Goal: Check status: Check status

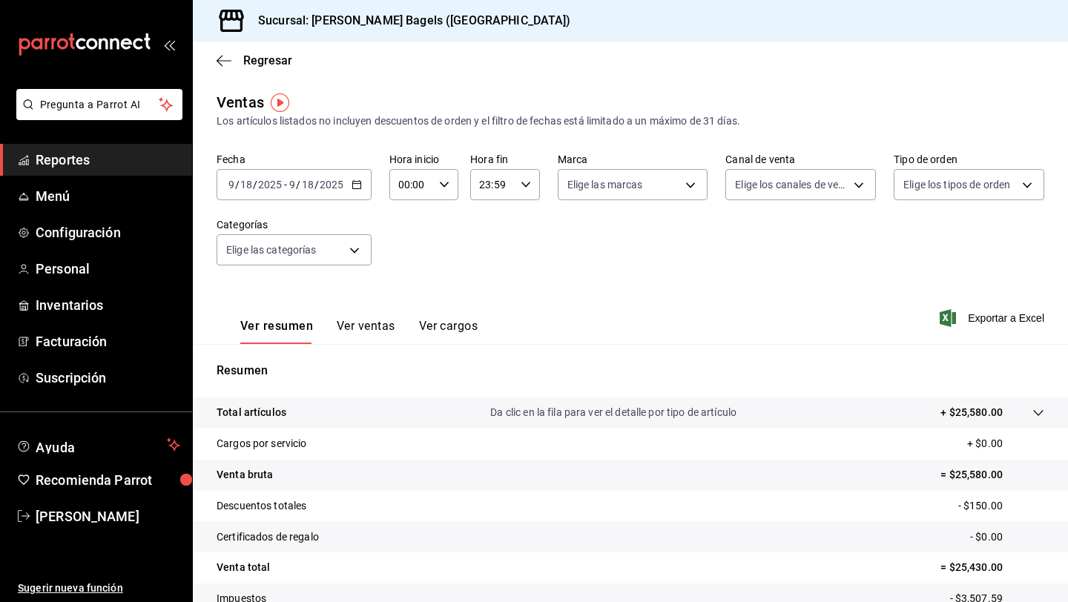
click at [352, 184] on \(Stroke\) "button" at bounding box center [356, 185] width 9 height 8
click at [312, 232] on span "Hoy" at bounding box center [286, 230] width 115 height 16
click at [704, 291] on div "Ver resumen Ver ventas Ver cargos Exportar a Excel" at bounding box center [630, 313] width 875 height 61
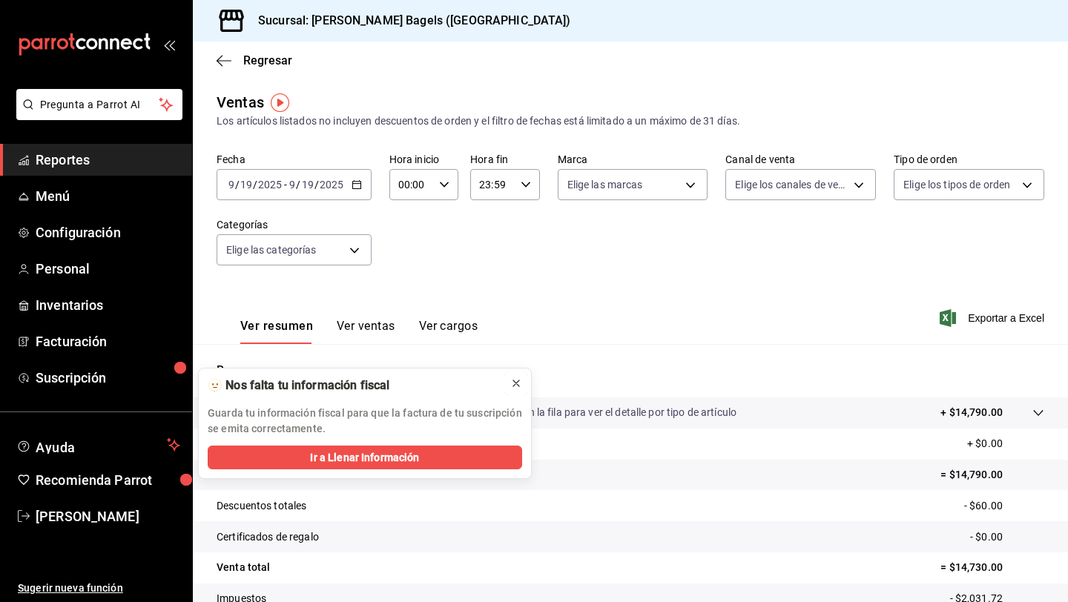
click at [517, 388] on icon at bounding box center [516, 384] width 12 height 12
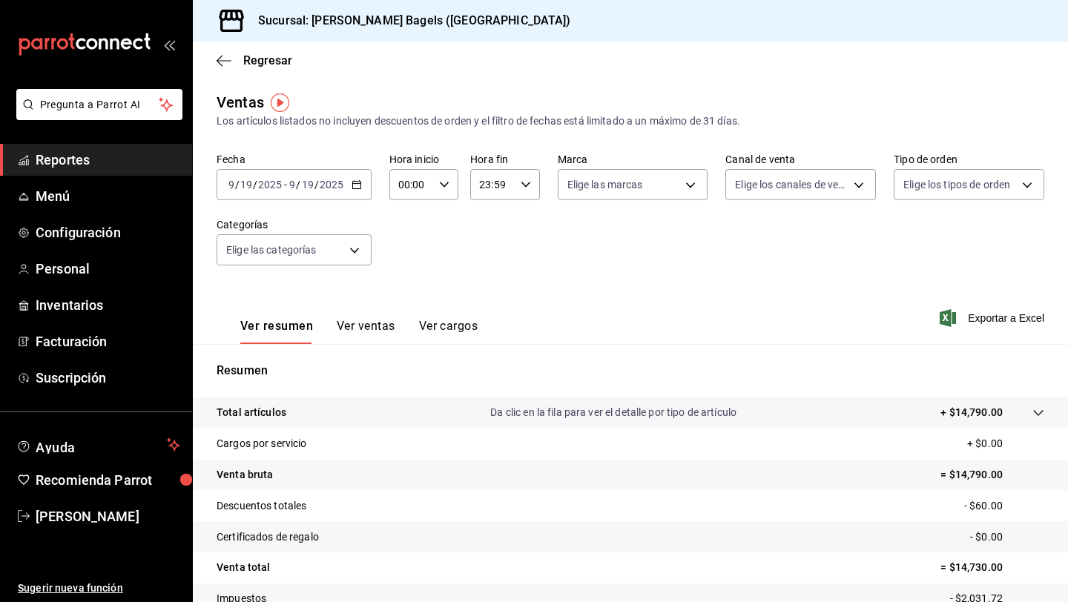
scroll to position [108, 0]
